Goal: Download file/media

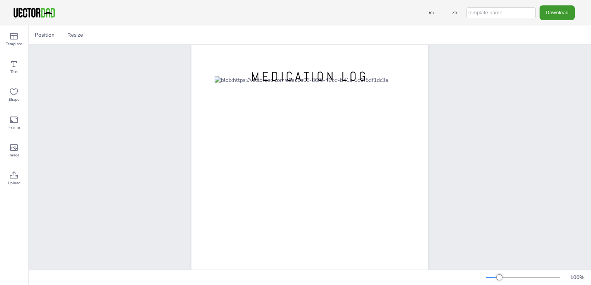
scroll to position [22, 0]
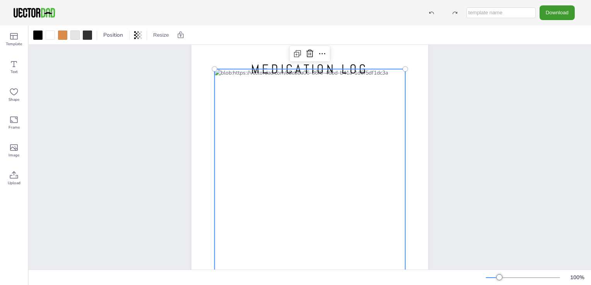
click at [273, 97] on div at bounding box center [310, 193] width 191 height 249
click at [512, 12] on input "text" at bounding box center [500, 12] width 69 height 11
type input "ed/win"
click at [553, 10] on button "Download" at bounding box center [557, 12] width 35 height 14
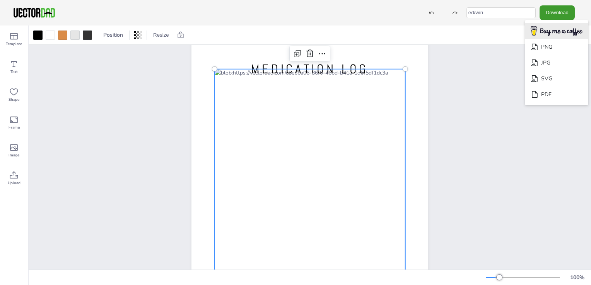
click at [548, 31] on img "Download" at bounding box center [557, 31] width 62 height 15
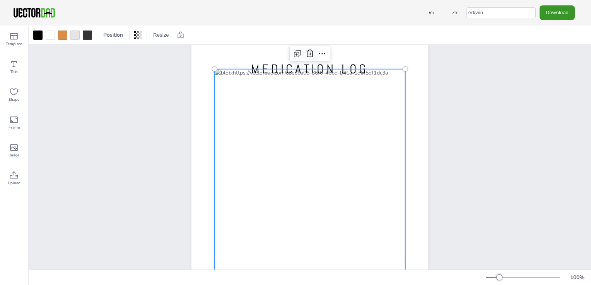
click at [555, 12] on button "Download" at bounding box center [557, 12] width 35 height 14
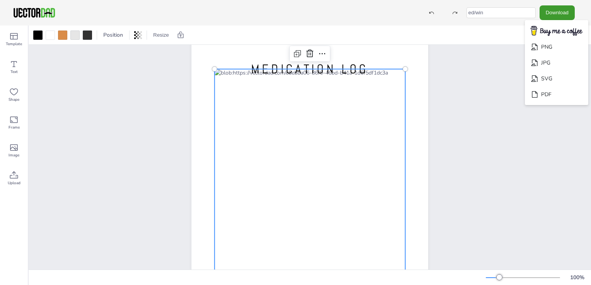
click at [145, 125] on div "[DOMAIN_NAME] MEDICATION LOG" at bounding box center [310, 187] width 562 height 329
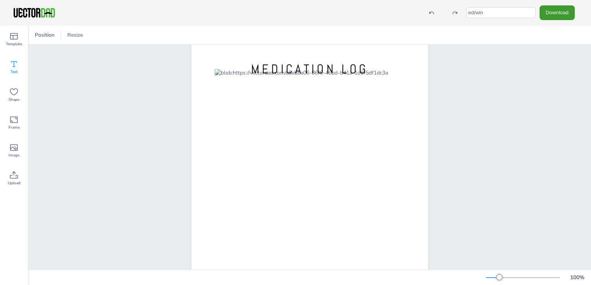
click at [17, 64] on icon at bounding box center [13, 64] width 9 height 9
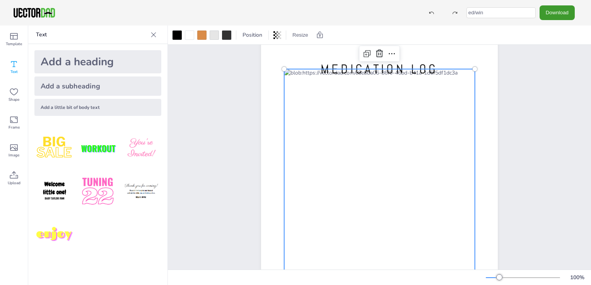
click at [326, 95] on div at bounding box center [379, 193] width 191 height 249
click at [206, 109] on div "[DOMAIN_NAME] MEDICATION LOG" at bounding box center [379, 187] width 423 height 329
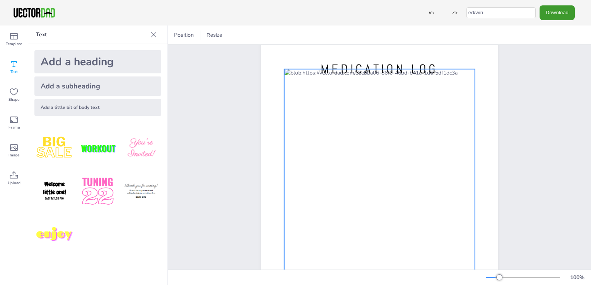
click at [300, 95] on div at bounding box center [379, 193] width 191 height 249
click at [337, 99] on div at bounding box center [379, 193] width 191 height 249
click at [569, 11] on button "Download" at bounding box center [557, 12] width 35 height 14
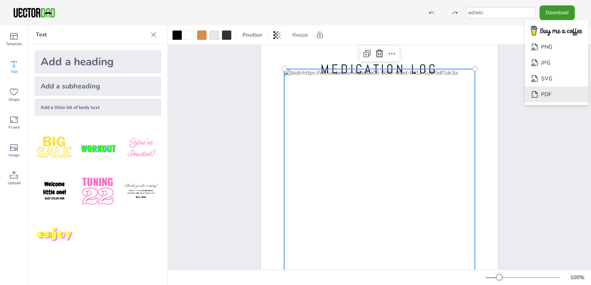
click at [555, 97] on li "PDF" at bounding box center [556, 95] width 63 height 16
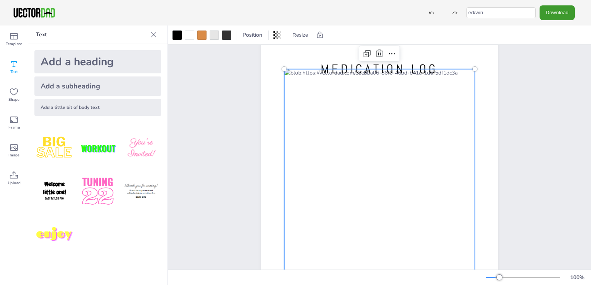
click at [232, 131] on div "[DOMAIN_NAME] MEDICATION LOG" at bounding box center [379, 187] width 303 height 329
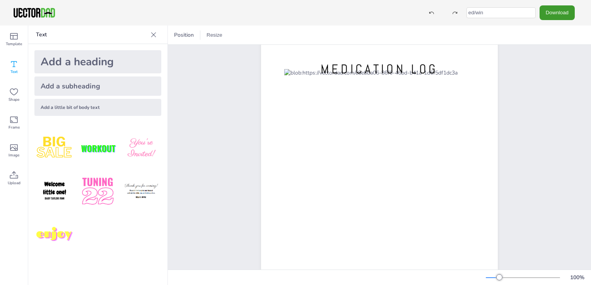
click at [101, 107] on div "Add a little bit of body text" at bounding box center [97, 107] width 127 height 17
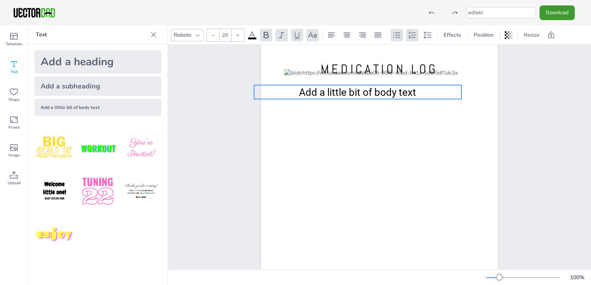
drag, startPoint x: 368, startPoint y: 188, endPoint x: 347, endPoint y: 93, distance: 97.2
click at [347, 93] on span "Add a little bit of body text" at bounding box center [357, 93] width 117 height 12
click at [353, 94] on span "Add a little bit of body text" at bounding box center [357, 93] width 117 height 12
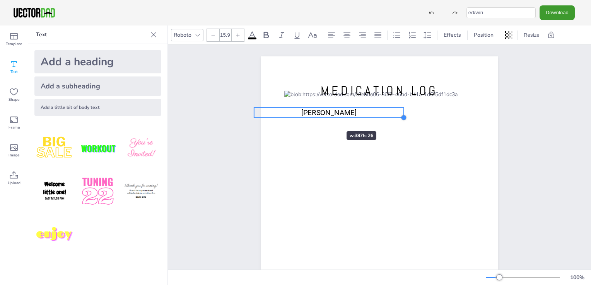
type input "14.4"
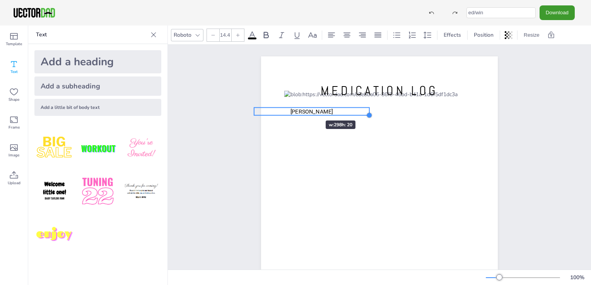
drag, startPoint x: 460, startPoint y: 121, endPoint x: 301, endPoint y: 108, distance: 159.6
click at [301, 108] on div "[DOMAIN_NAME] MEDICATION LOG [PERSON_NAME]" at bounding box center [379, 209] width 237 height 306
click at [366, 111] on div at bounding box center [369, 108] width 6 height 6
drag, startPoint x: 311, startPoint y: 113, endPoint x: 324, endPoint y: 112, distance: 12.8
click at [324, 112] on p "[PERSON_NAME]" at bounding box center [311, 112] width 115 height 8
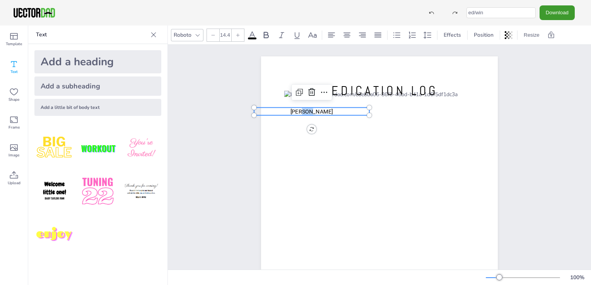
click at [324, 112] on p "[PERSON_NAME]" at bounding box center [311, 112] width 115 height 8
click at [209, 157] on div "[DOMAIN_NAME] MEDICATION LOG [PERSON_NAME]" at bounding box center [379, 209] width 423 height 329
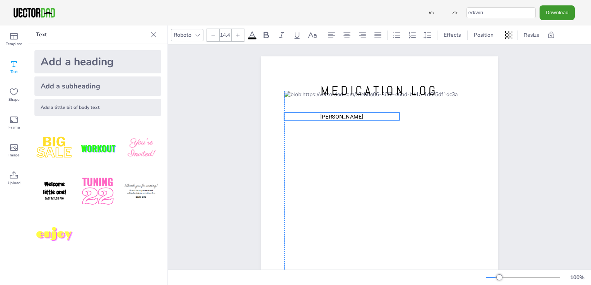
drag, startPoint x: 305, startPoint y: 112, endPoint x: 334, endPoint y: 117, distance: 29.8
click at [334, 117] on span "[PERSON_NAME]" at bounding box center [341, 116] width 43 height 7
click at [558, 110] on div "[DOMAIN_NAME] MEDICATION LOG Elodie" at bounding box center [379, 209] width 423 height 329
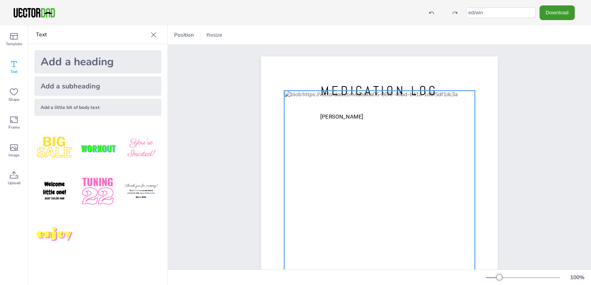
click at [424, 120] on div at bounding box center [379, 215] width 191 height 249
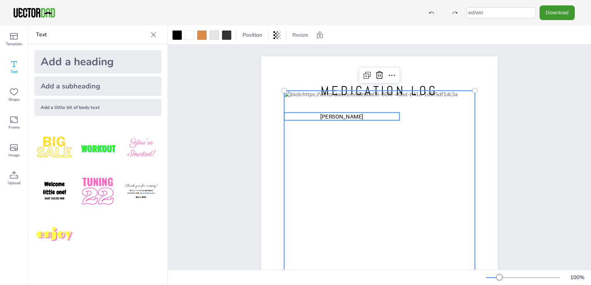
click at [391, 120] on p "[PERSON_NAME]" at bounding box center [341, 117] width 115 height 8
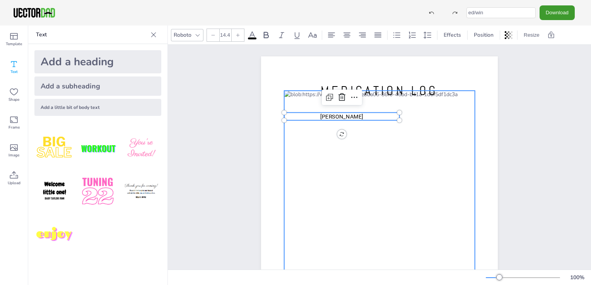
click at [424, 118] on div at bounding box center [379, 215] width 191 height 249
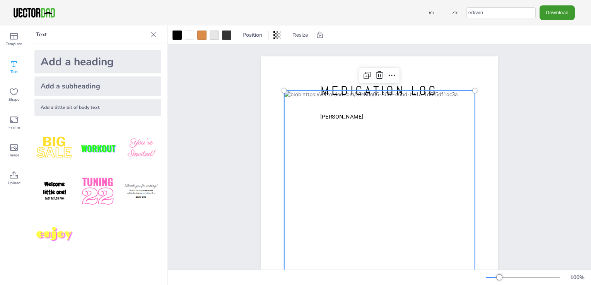
click at [460, 94] on div at bounding box center [379, 215] width 191 height 249
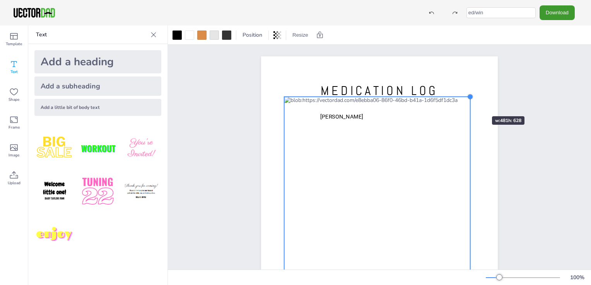
drag, startPoint x: 473, startPoint y: 93, endPoint x: 469, endPoint y: 102, distance: 9.9
click at [469, 102] on div "[DOMAIN_NAME] MEDICATION LOG Elodie" at bounding box center [379, 209] width 237 height 306
